Goal: Register for event/course

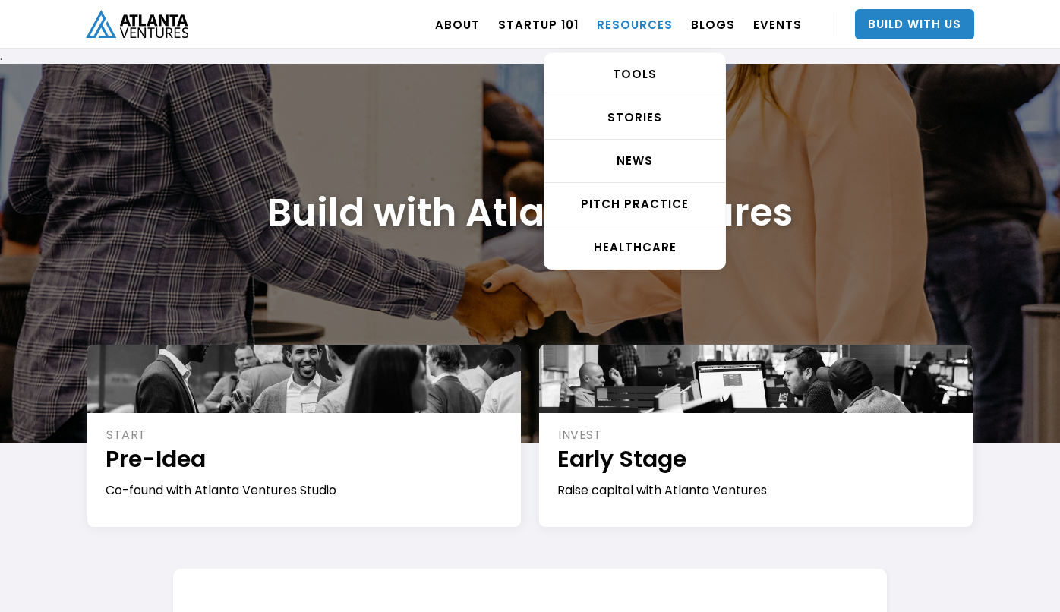
scroll to position [1980, 0]
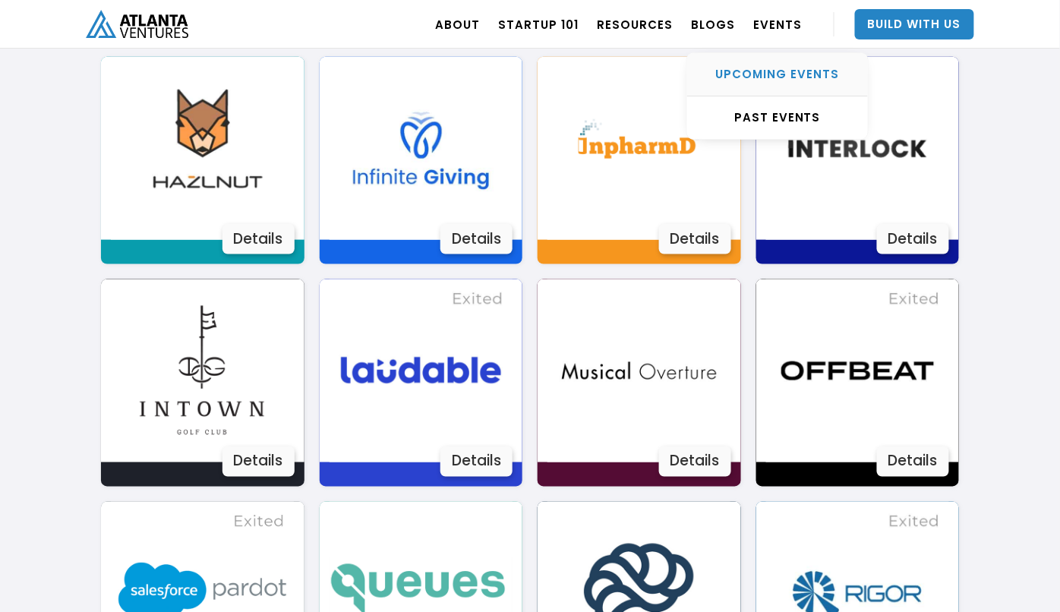
click at [773, 71] on div "UPCOMING EVENTS" at bounding box center [777, 74] width 181 height 15
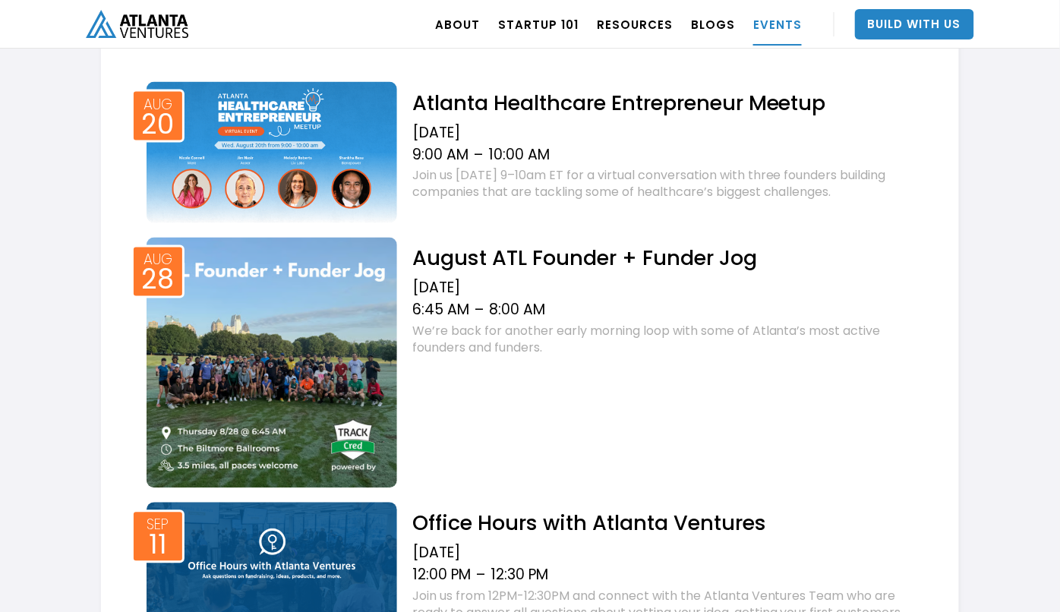
scroll to position [629, 0]
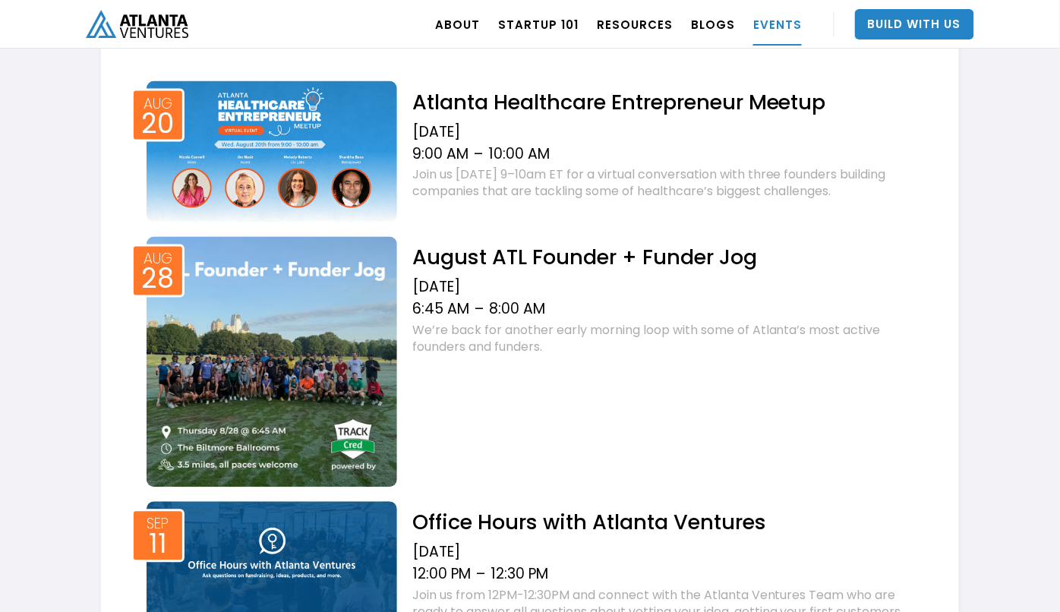
click at [334, 261] on img at bounding box center [272, 362] width 251 height 251
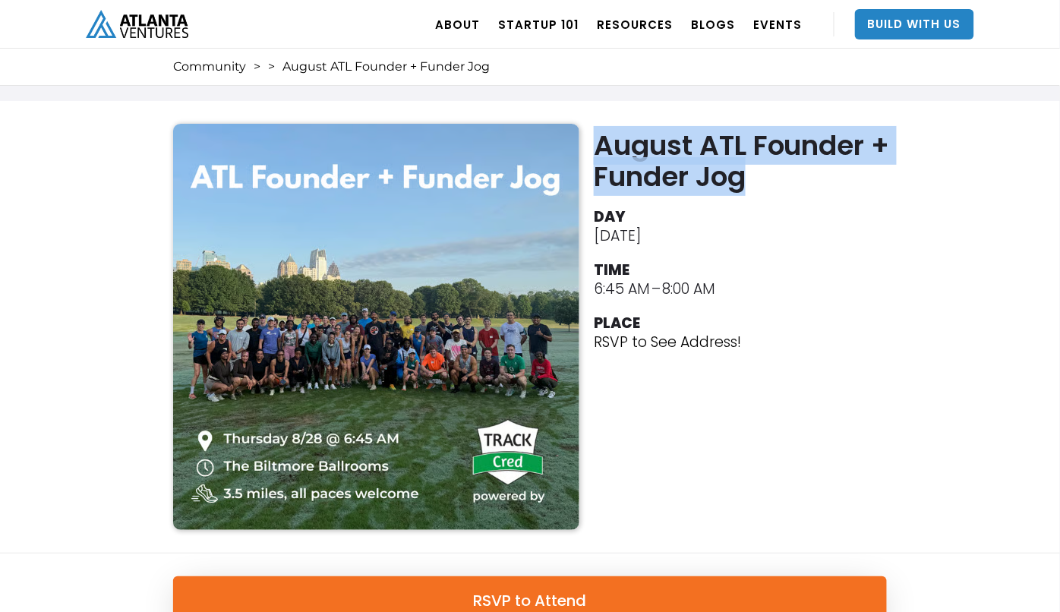
drag, startPoint x: 700, startPoint y: 161, endPoint x: 596, endPoint y: 136, distance: 106.3
click at [596, 136] on h2 "August ATL Founder + Funder Jog" at bounding box center [744, 161] width 301 height 62
copy h2 "August ATL Founder + Funder Jog"
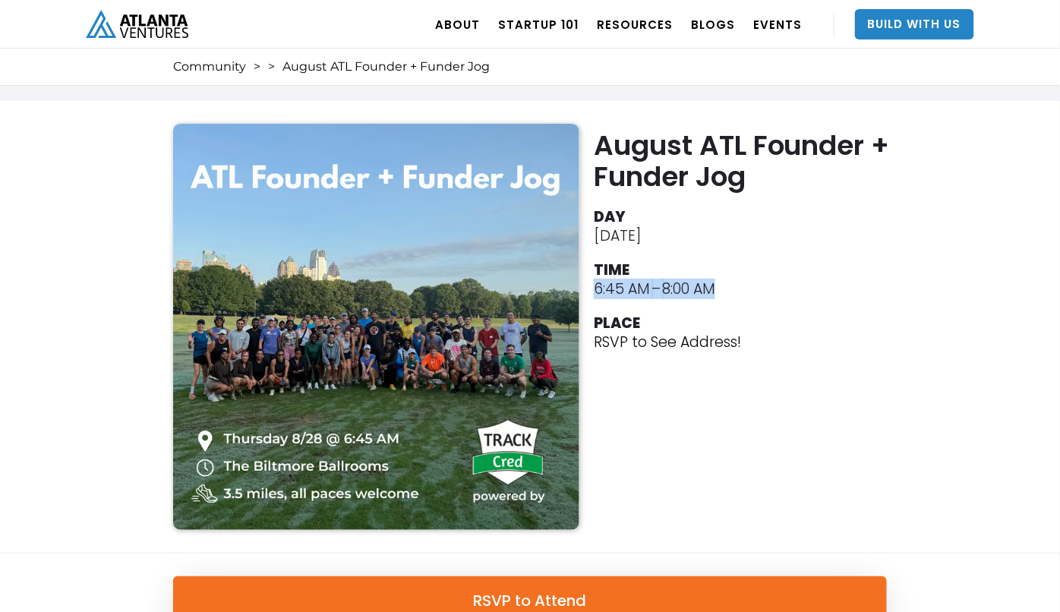
drag, startPoint x: 672, startPoint y: 288, endPoint x: 591, endPoint y: 289, distance: 81.3
click at [591, 289] on div "August ATL Founder + Funder Jog DAY August 28, 2025 TIME 6:45 AM – 8:00 AM PLAC…" at bounding box center [743, 247] width 304 height 247
copy div "6:45 AM – 8:00 AM"
click at [233, 68] on link "Community" at bounding box center [209, 66] width 73 height 15
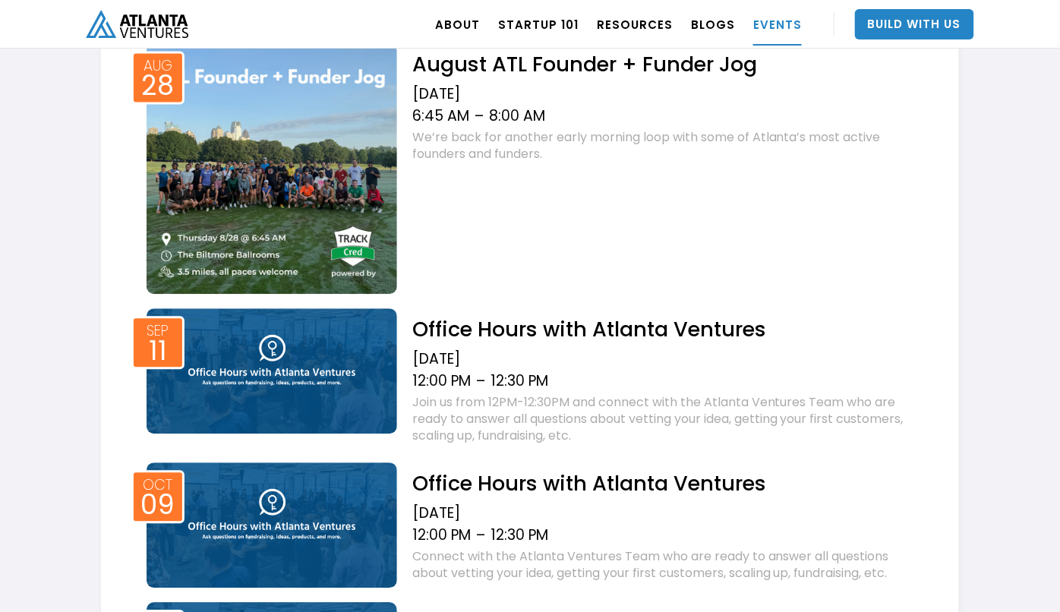
scroll to position [858, 0]
